Goal: Information Seeking & Learning: Learn about a topic

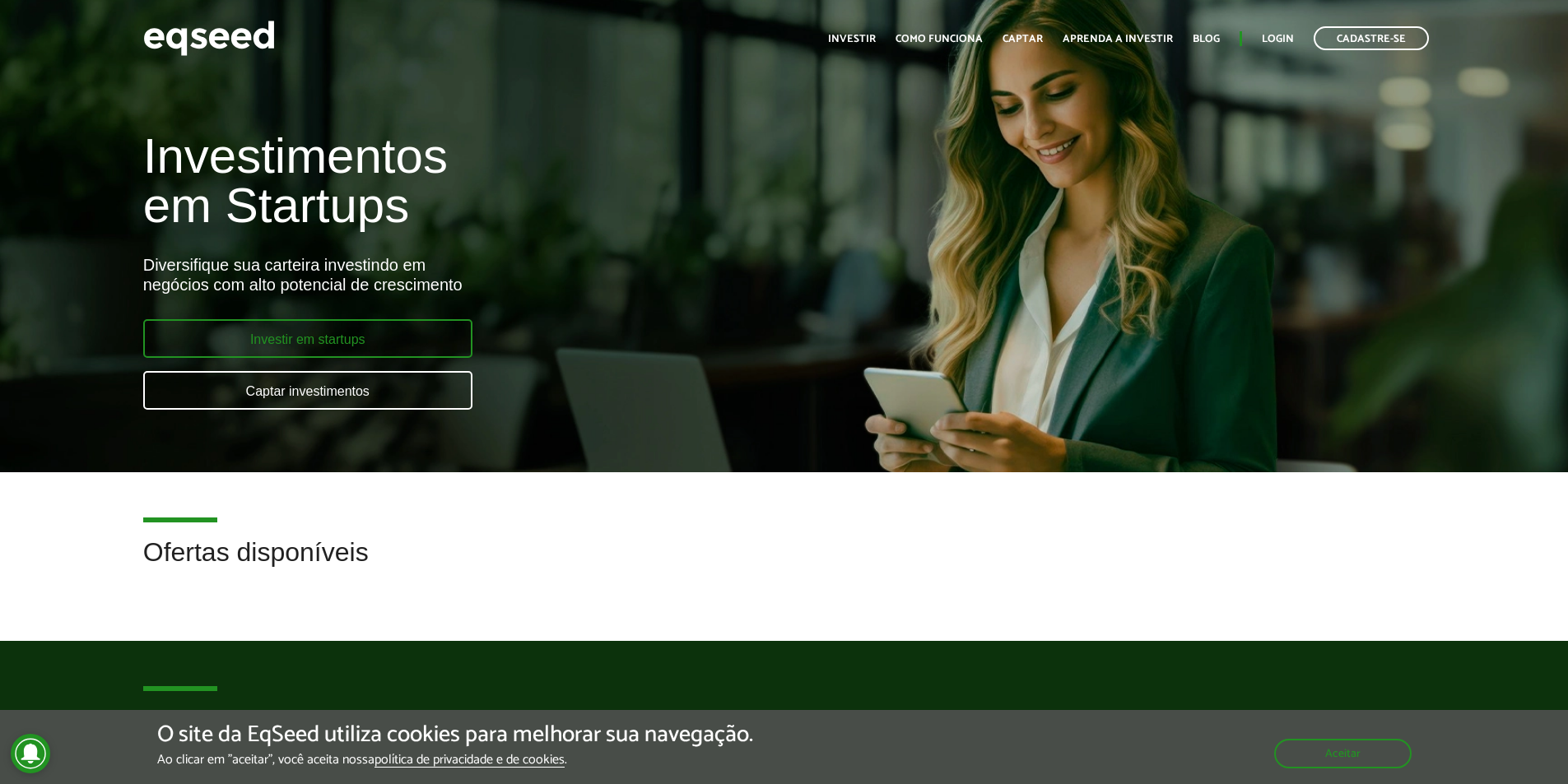
click at [281, 331] on link "Investir em startups" at bounding box center [308, 339] width 329 height 39
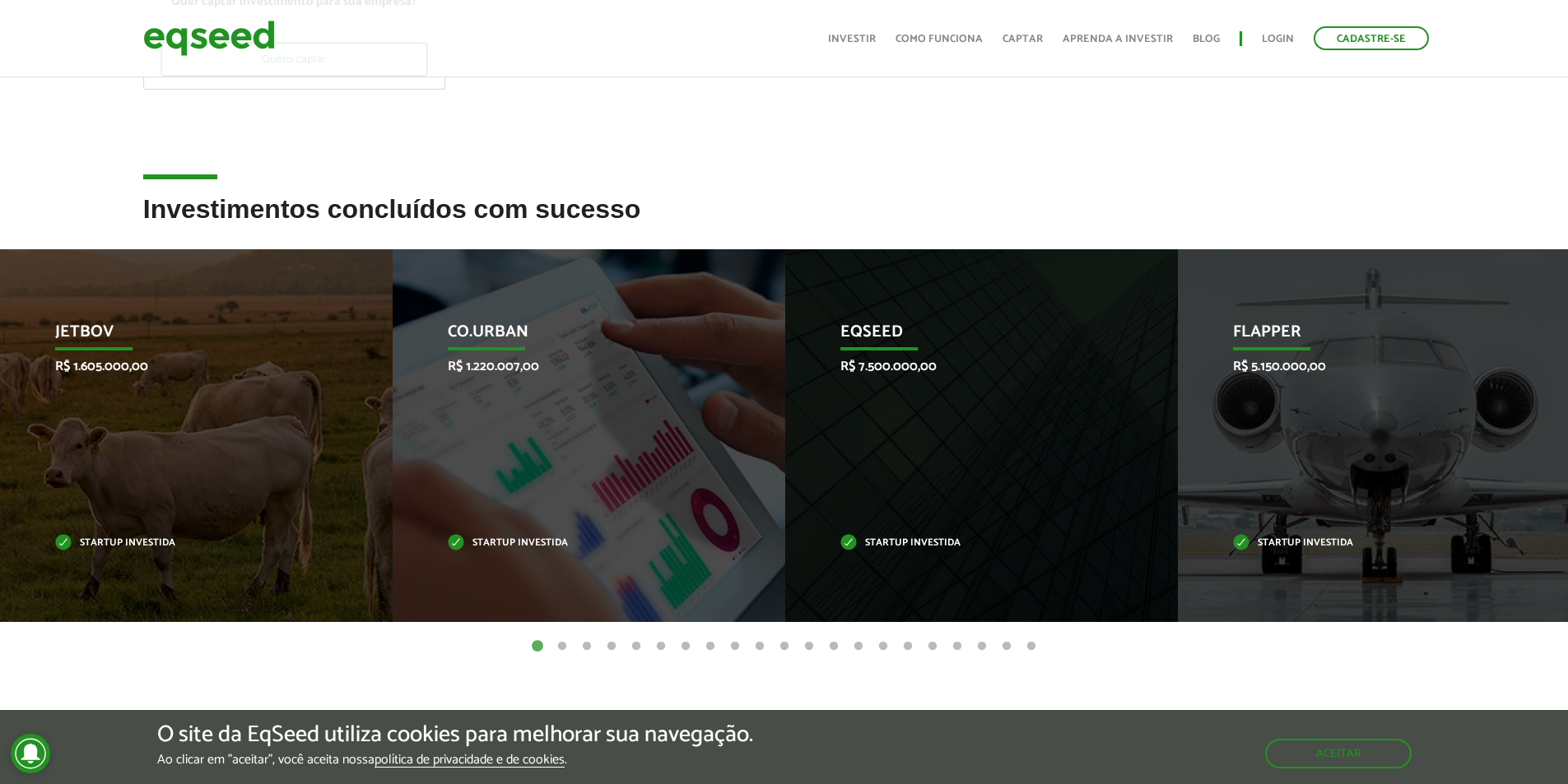
scroll to position [411, 0]
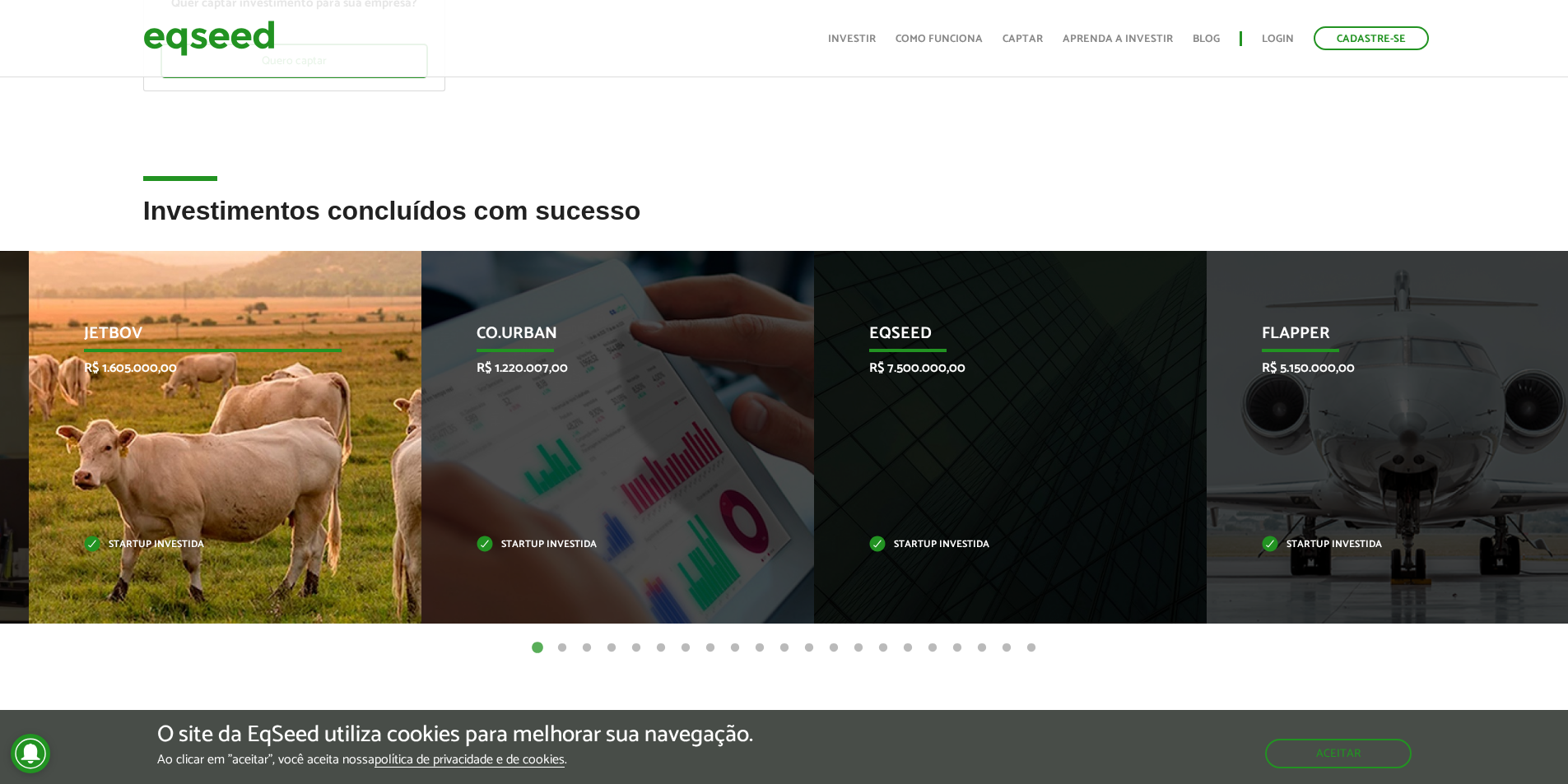
drag, startPoint x: 61, startPoint y: 373, endPoint x: 90, endPoint y: 373, distance: 29.0
click at [90, 373] on p "R$ 1.605.000,00" at bounding box center [212, 368] width 258 height 16
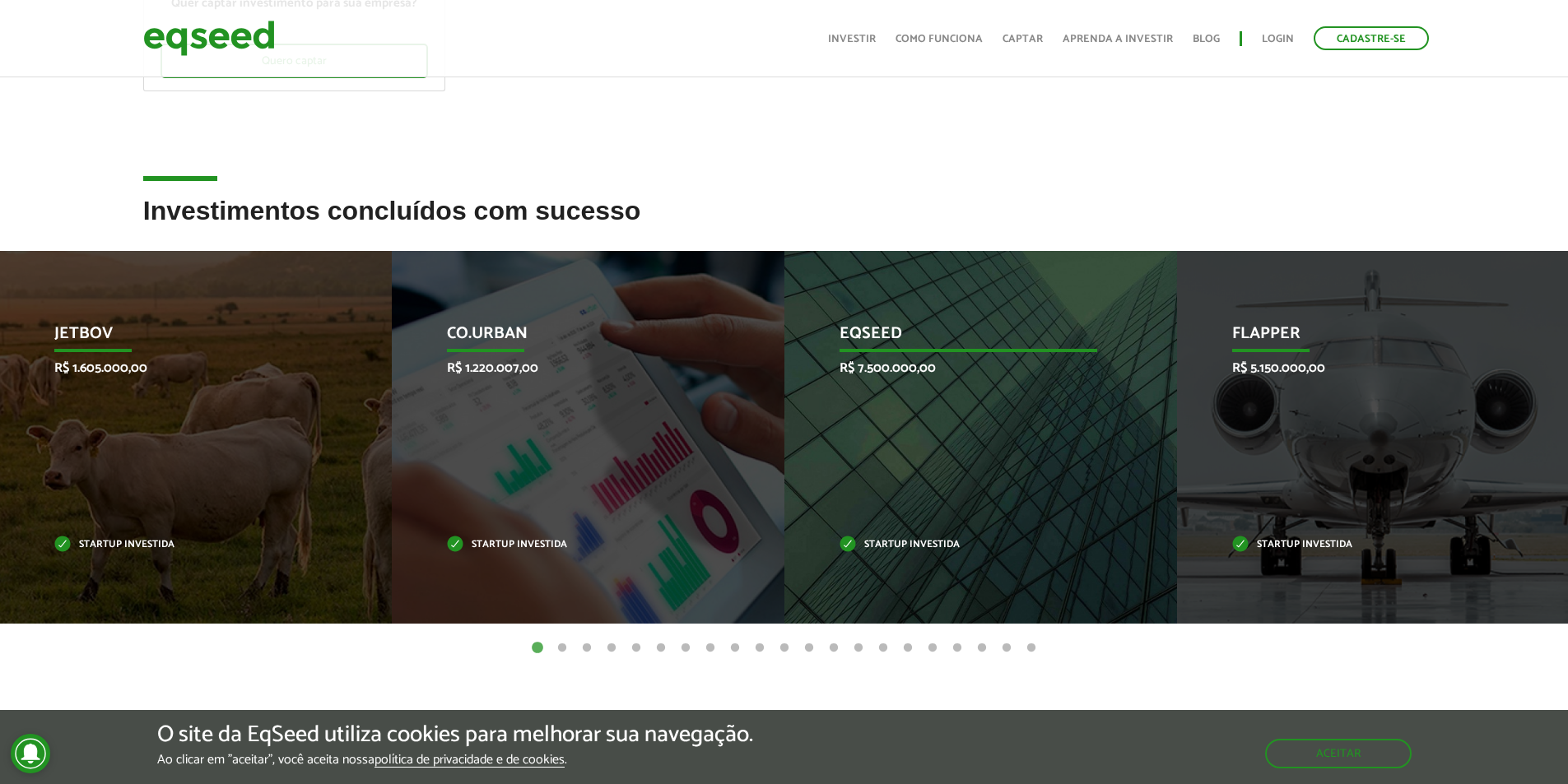
drag, startPoint x: 1379, startPoint y: 373, endPoint x: 862, endPoint y: 399, distance: 517.7
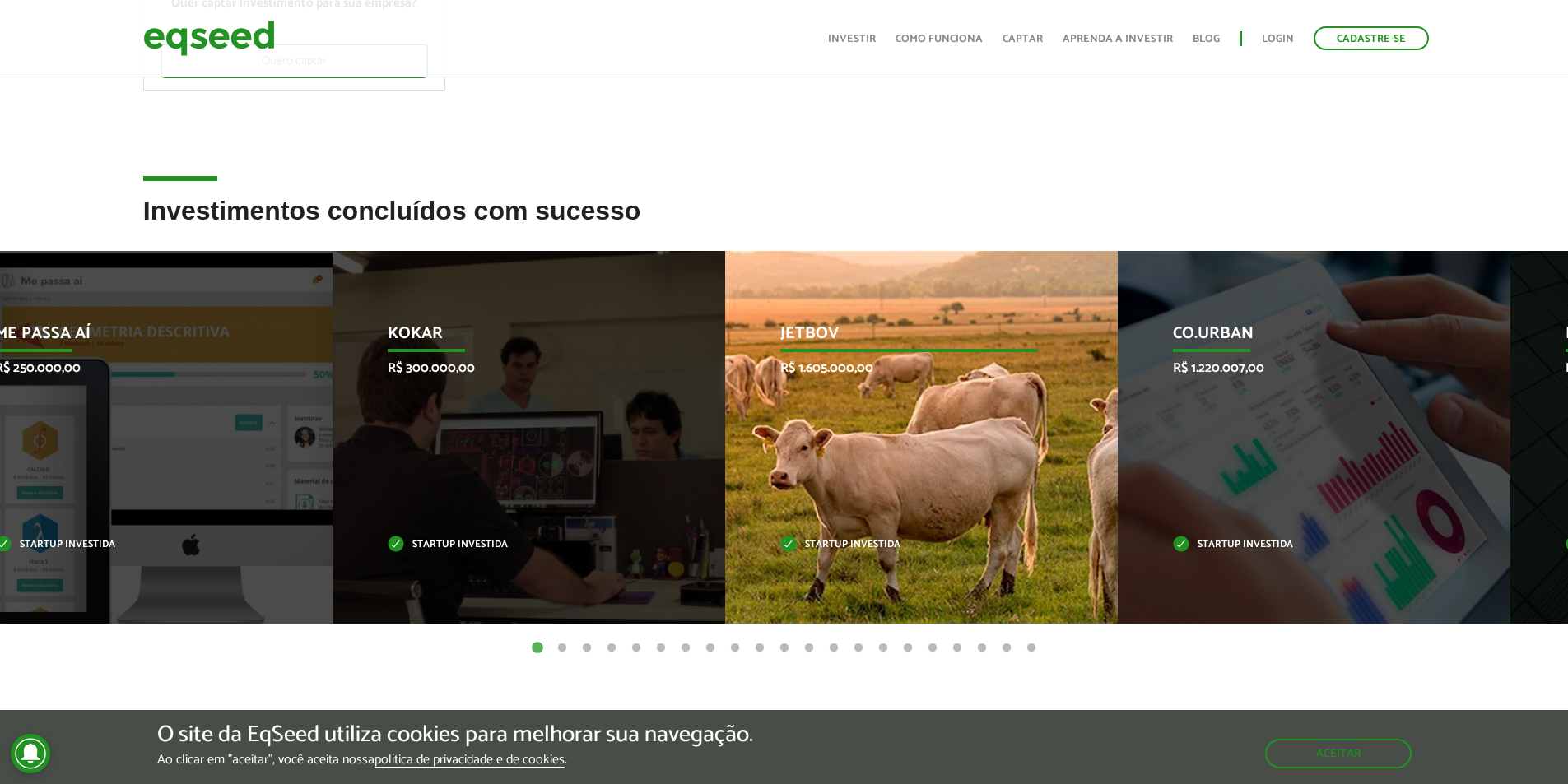
drag, startPoint x: 406, startPoint y: 575, endPoint x: 1306, endPoint y: 516, distance: 901.9
click at [1433, 516] on div "Co.Urban R$ 1.220.007,00 Startup investida" at bounding box center [1302, 437] width 368 height 373
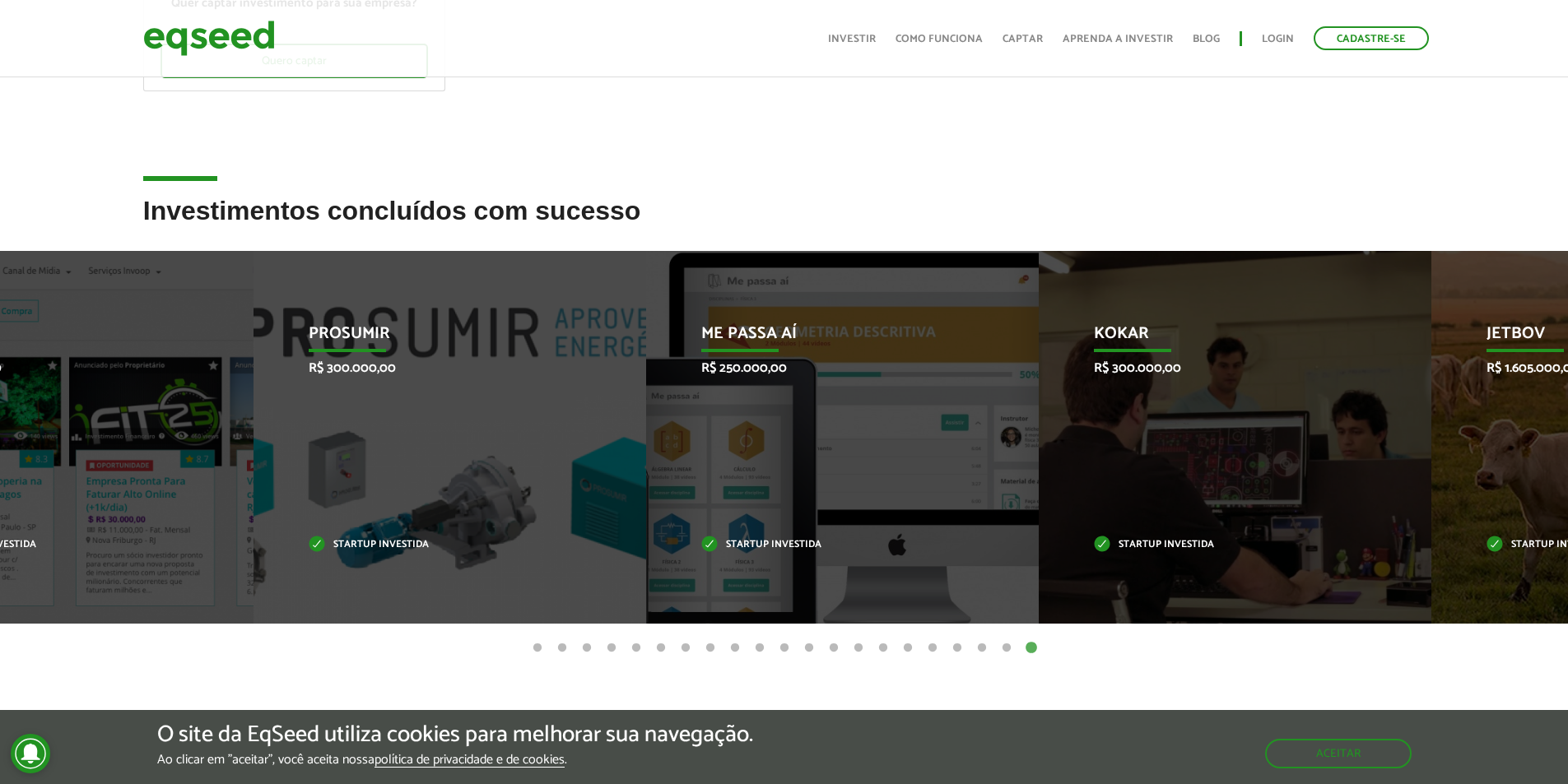
drag, startPoint x: 1292, startPoint y: 410, endPoint x: 0, endPoint y: 218, distance: 1306.2
click at [1039, 456] on div "Kokar R$ 300.000,00 Startup investida" at bounding box center [1223, 437] width 368 height 373
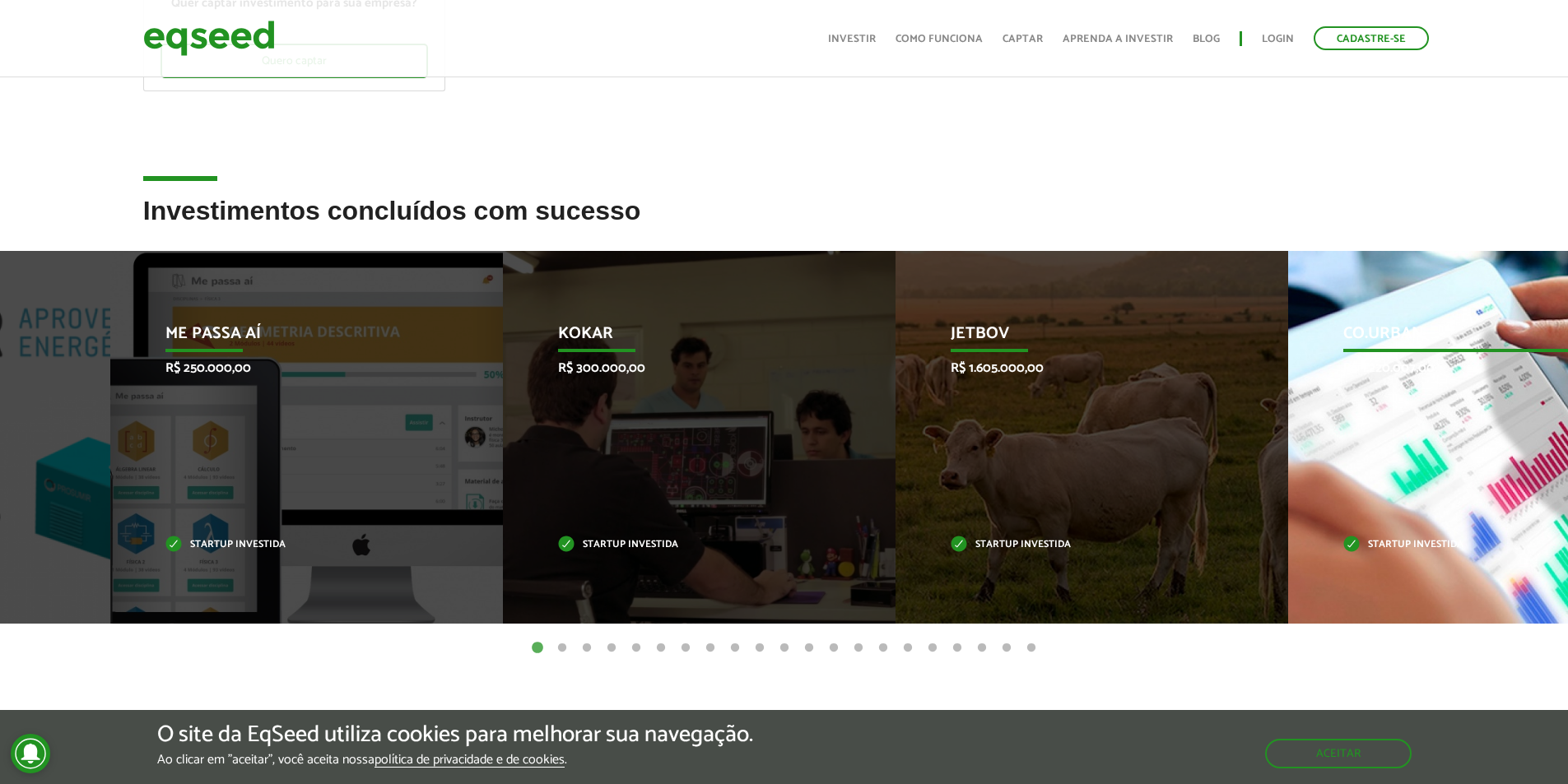
drag, startPoint x: 499, startPoint y: 479, endPoint x: 1471, endPoint y: 396, distance: 975.5
click at [1436, 396] on div "Co.Urban R$ 1.220.007,00 Startup investida" at bounding box center [1472, 437] width 368 height 373
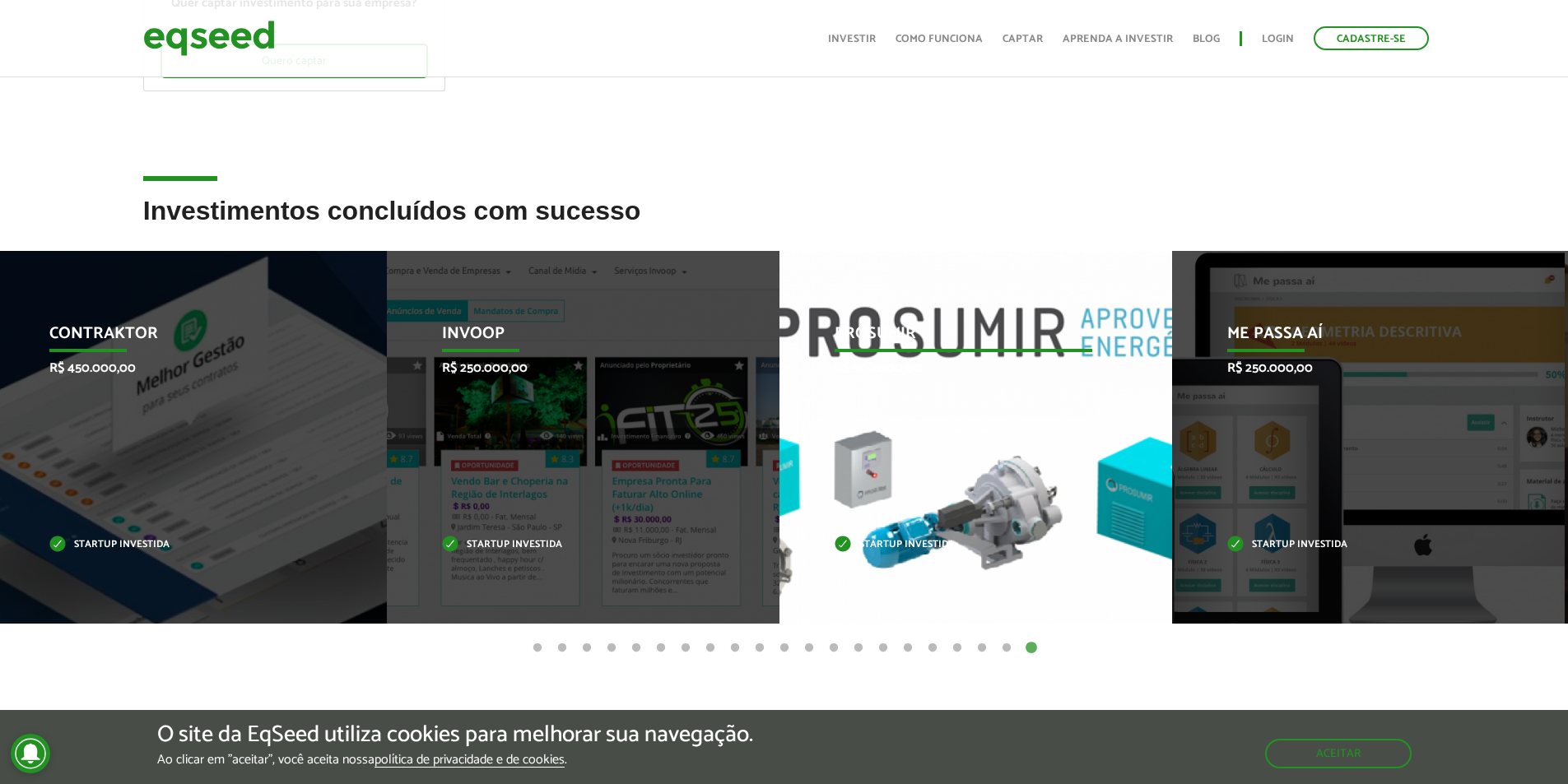
drag, startPoint x: 311, startPoint y: 401, endPoint x: 1004, endPoint y: 428, distance: 693.5
click at [755, 421] on div "Invoop R$ 250.000,00 Startup investida" at bounding box center [570, 437] width 368 height 373
